Goal: Find contact information: Find contact information

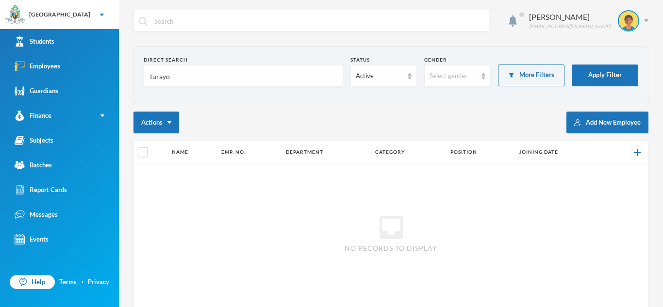
click at [178, 80] on input "turayo" at bounding box center [243, 76] width 189 height 22
type input "t"
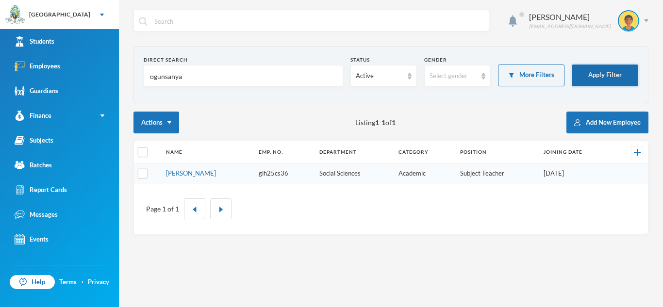
type input "ogunsanya"
click at [586, 80] on button "Apply Filter" at bounding box center [604, 76] width 66 height 22
click at [216, 173] on link "[PERSON_NAME]" at bounding box center [191, 173] width 50 height 8
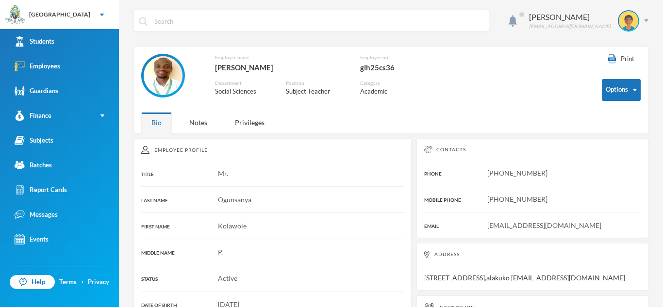
click at [487, 225] on span "[EMAIL_ADDRESS][DOMAIN_NAME]" at bounding box center [544, 225] width 114 height 8
drag, startPoint x: 487, startPoint y: 225, endPoint x: 605, endPoint y: 221, distance: 117.4
click at [601, 221] on span "[EMAIL_ADDRESS][DOMAIN_NAME]" at bounding box center [544, 225] width 114 height 8
copy span "[EMAIL_ADDRESS][DOMAIN_NAME]"
click at [539, 105] on div "Employee name [GEOGRAPHIC_DATA][PERSON_NAME] Employee no. glh25cs36 Department …" at bounding box center [364, 80] width 446 height 53
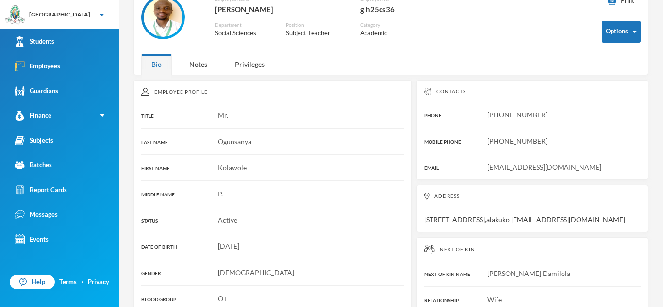
scroll to position [57, 0]
click at [196, 66] on div "Notes" at bounding box center [198, 65] width 38 height 21
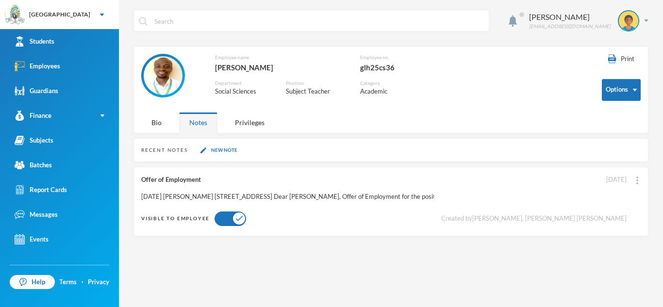
click at [224, 194] on div "[DATE] [PERSON_NAME] [STREET_ADDRESS] Dear [PERSON_NAME], Offer of Employment f…" at bounding box center [287, 197] width 292 height 10
click at [638, 180] on div at bounding box center [636, 180] width 7 height 10
click at [617, 202] on button "Edit Note" at bounding box center [615, 205] width 39 height 17
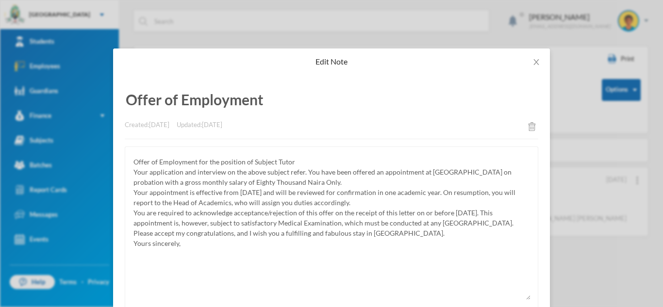
scroll to position [81, 0]
click at [568, 35] on div "Edit Note Offer of Employment Created: [DATE] Updated: [DATE] Cancel Save Note" at bounding box center [331, 153] width 663 height 307
click at [532, 58] on icon "icon: close" at bounding box center [536, 62] width 8 height 8
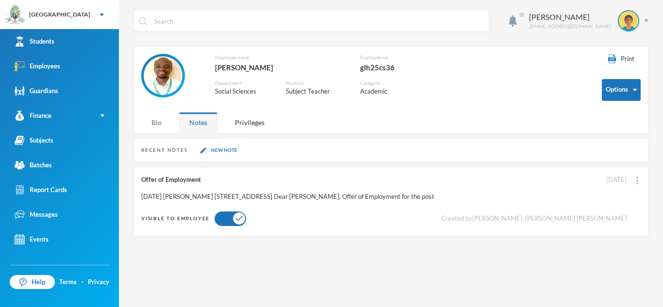
click at [148, 122] on div "Bio" at bounding box center [156, 122] width 31 height 21
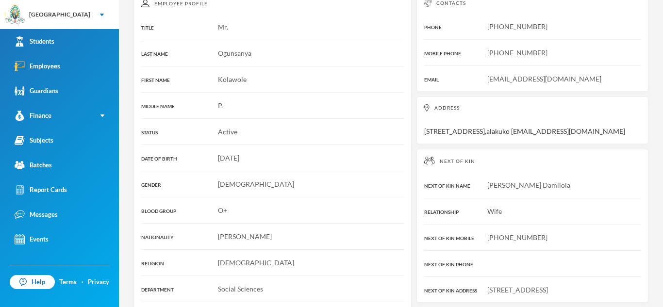
scroll to position [146, 0]
click at [495, 132] on div "Address [STREET_ADDRESS] [EMAIL_ADDRESS][DOMAIN_NAME]" at bounding box center [532, 121] width 232 height 48
drag, startPoint x: 495, startPoint y: 132, endPoint x: 560, endPoint y: 132, distance: 65.0
click at [560, 132] on div "Address [STREET_ADDRESS] [EMAIL_ADDRESS][DOMAIN_NAME]" at bounding box center [532, 121] width 232 height 48
copy div "[EMAIL_ADDRESS][DOMAIN_NAME]"
